Goal: Task Accomplishment & Management: Complete application form

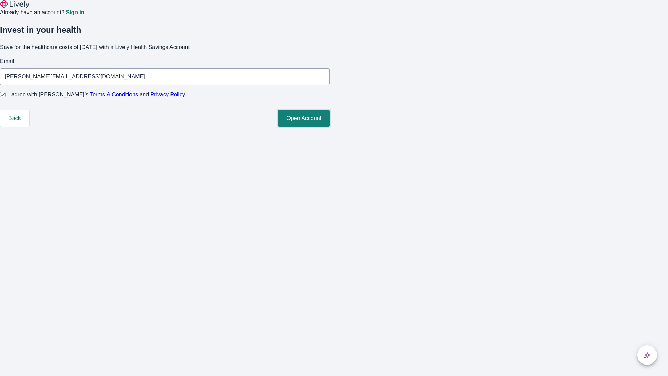
click at [330, 127] on button "Open Account" at bounding box center [304, 118] width 52 height 17
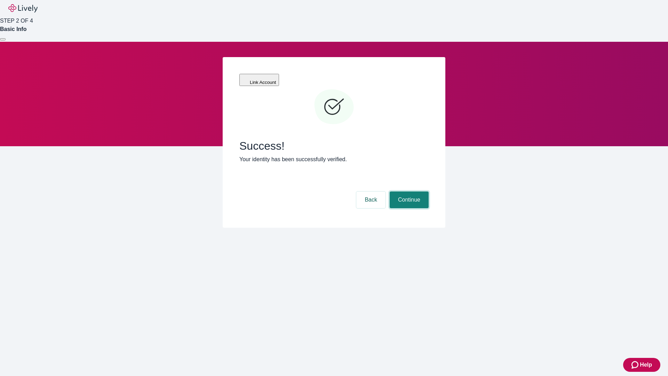
click at [408, 191] on button "Continue" at bounding box center [409, 199] width 39 height 17
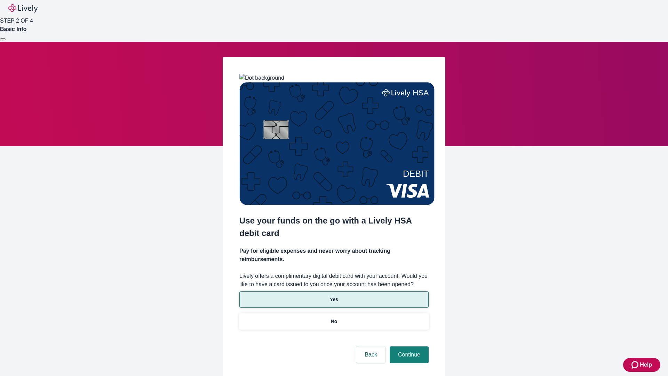
click at [334, 296] on p "Yes" at bounding box center [334, 299] width 8 height 7
click at [408, 346] on button "Continue" at bounding box center [409, 354] width 39 height 17
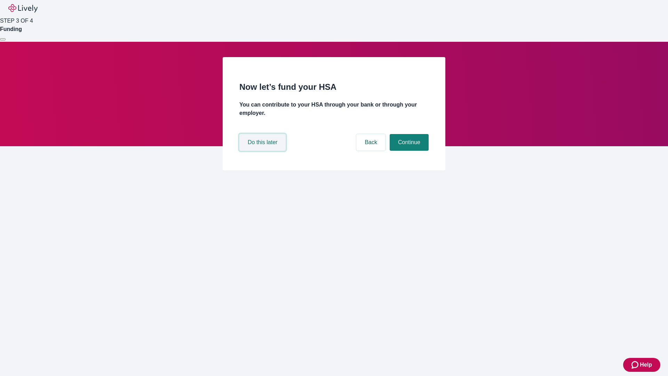
click at [263, 151] on button "Do this later" at bounding box center [262, 142] width 46 height 17
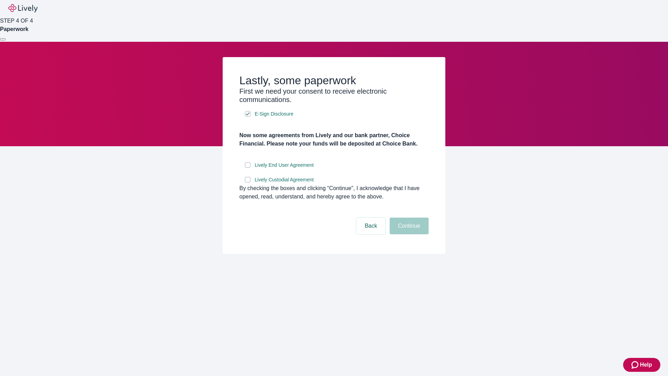
click at [248, 168] on input "Lively End User Agreement" at bounding box center [248, 165] width 6 height 6
checkbox input "true"
click at [248, 182] on input "Lively Custodial Agreement" at bounding box center [248, 180] width 6 height 6
checkbox input "true"
click at [408, 234] on button "Continue" at bounding box center [409, 225] width 39 height 17
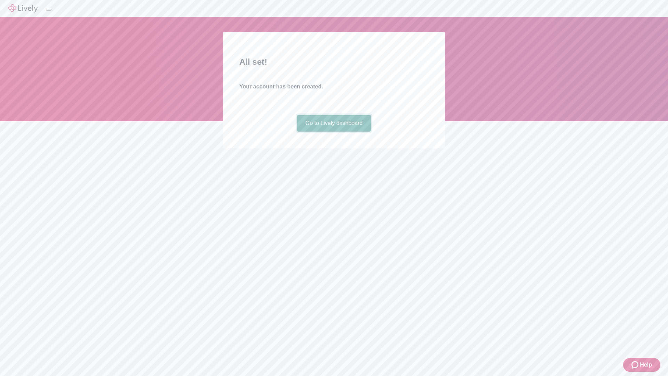
click at [334, 131] on link "Go to Lively dashboard" at bounding box center [334, 123] width 74 height 17
